Goal: Contribute content

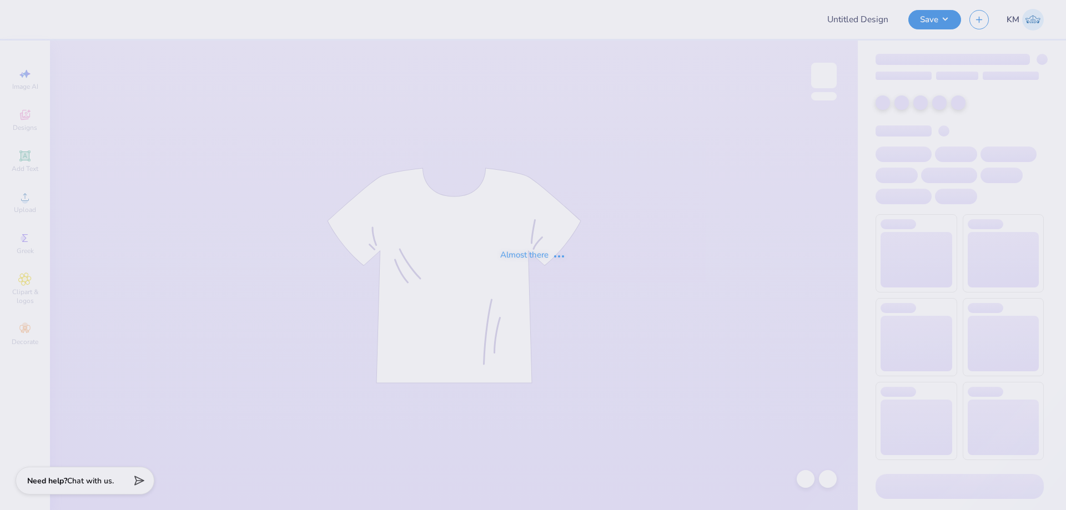
type input "Date Party Tee"
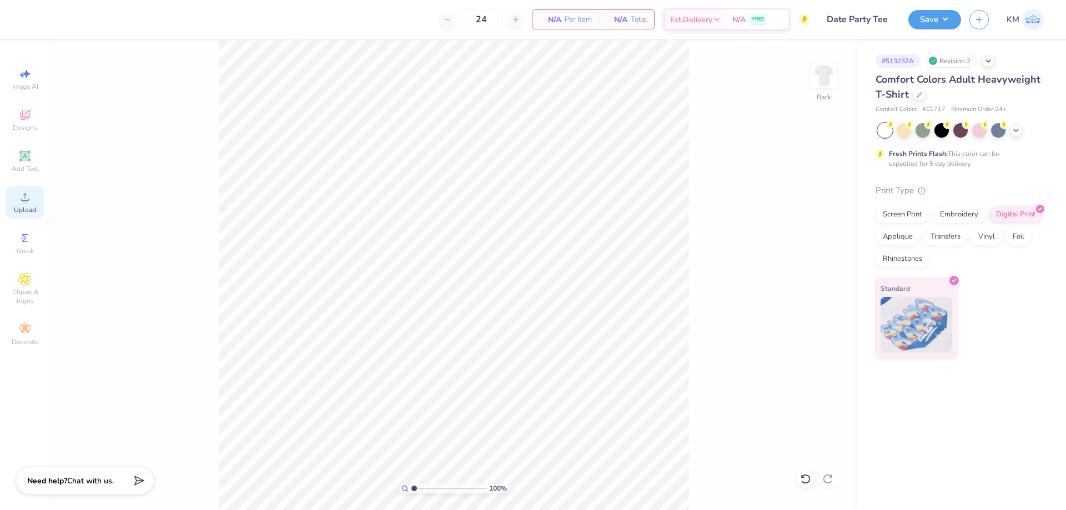
click at [19, 206] on span "Upload" at bounding box center [25, 210] width 22 height 9
click at [36, 199] on div "Upload" at bounding box center [25, 202] width 39 height 33
click at [26, 206] on span "Upload" at bounding box center [25, 210] width 22 height 9
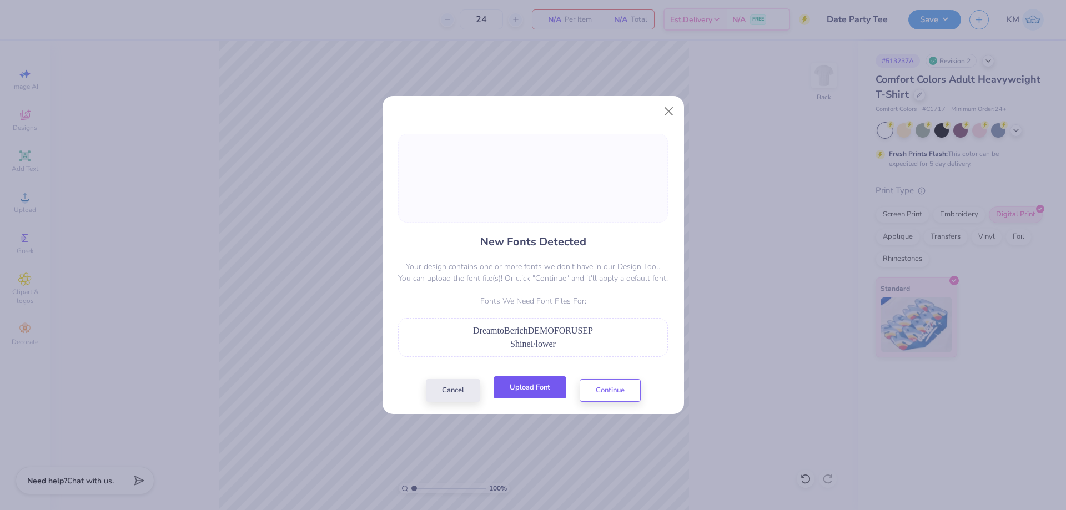
click at [529, 382] on button "Upload Font" at bounding box center [530, 388] width 73 height 23
click at [525, 388] on button "Upload Font" at bounding box center [530, 388] width 73 height 23
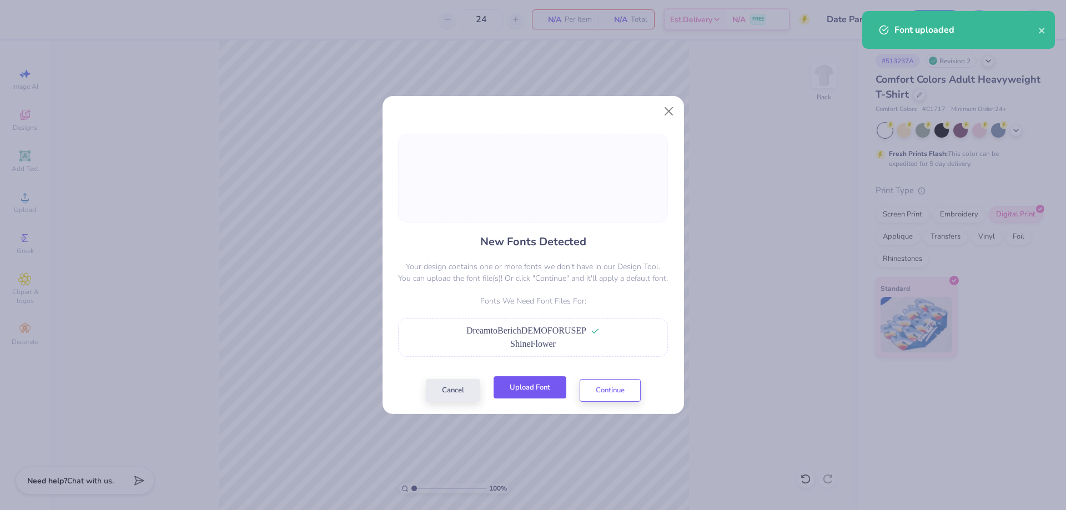
click at [525, 389] on button "Upload Font" at bounding box center [530, 388] width 73 height 23
click at [545, 387] on button "Upload Font" at bounding box center [530, 388] width 73 height 23
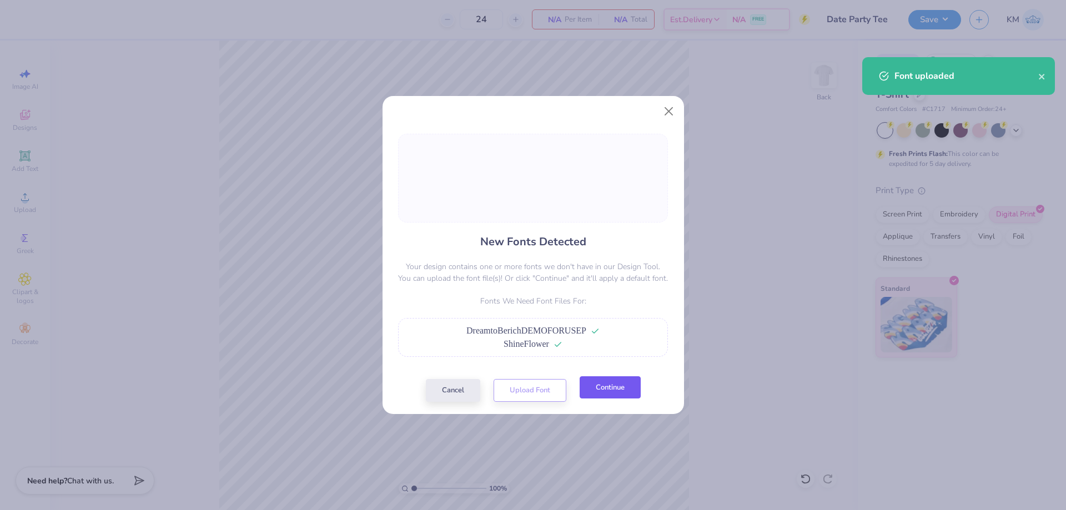
click at [614, 386] on button "Continue" at bounding box center [610, 388] width 61 height 23
